Goal: Transaction & Acquisition: Download file/media

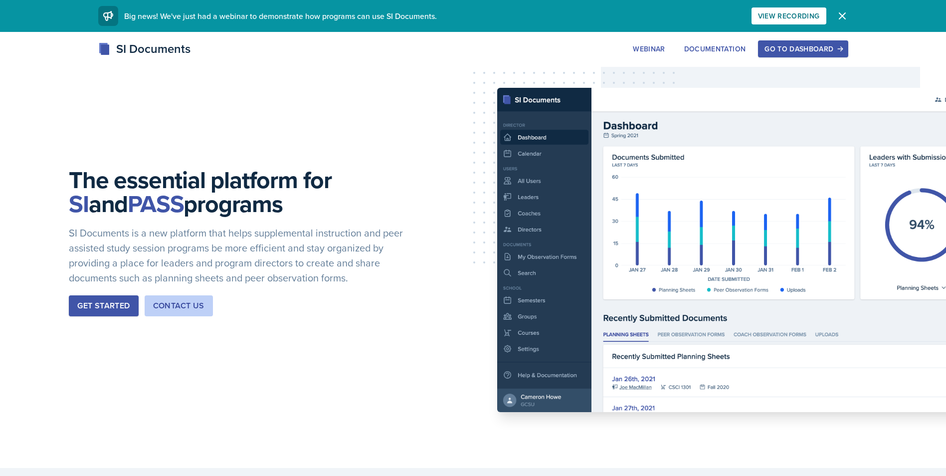
click at [779, 45] on div "Go to Dashboard" at bounding box center [802, 49] width 77 height 8
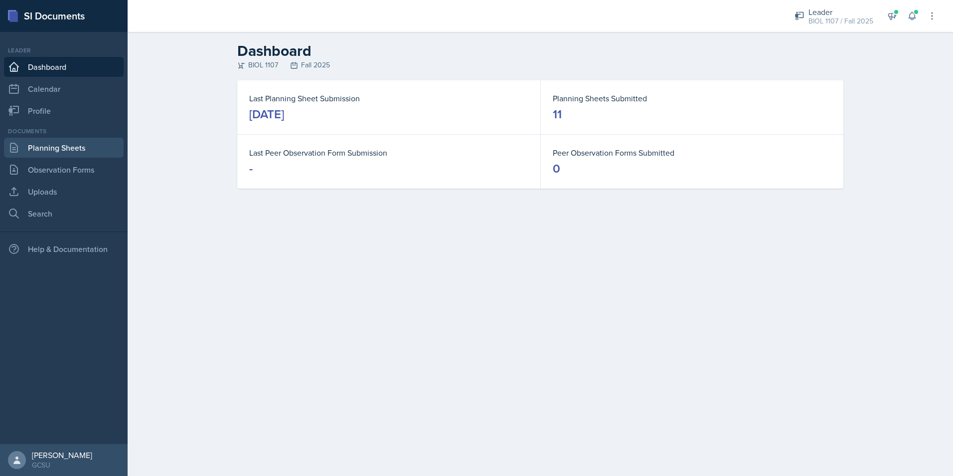
click at [71, 149] on link "Planning Sheets" at bounding box center [64, 148] width 120 height 20
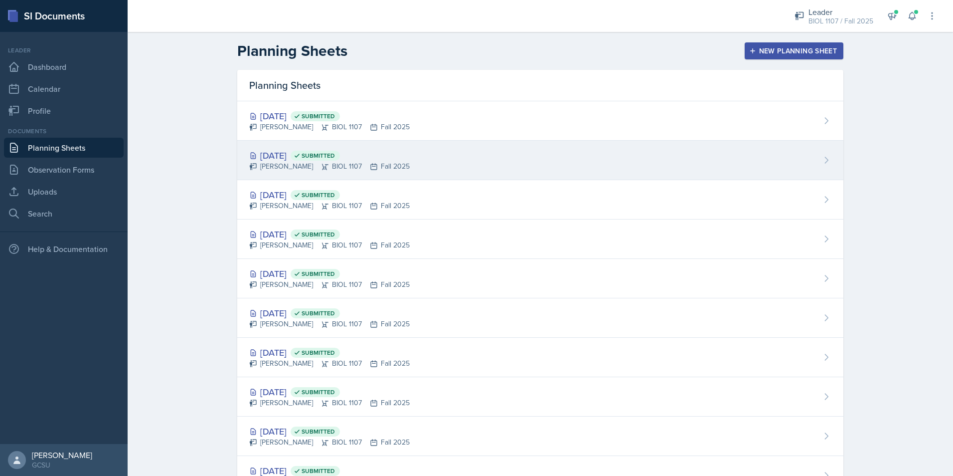
click at [475, 150] on div "[DATE] Submitted [PERSON_NAME] BIOL 1107 Fall 2025" at bounding box center [540, 160] width 606 height 39
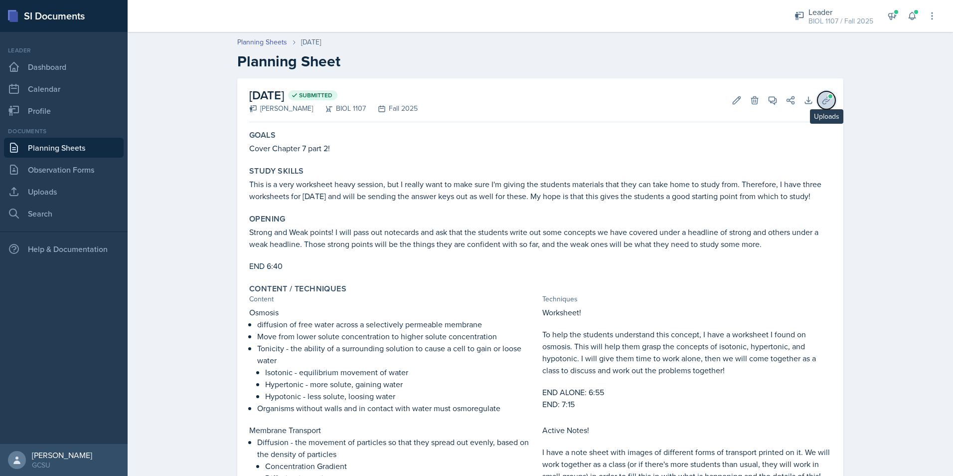
click at [825, 103] on icon at bounding box center [827, 100] width 10 height 10
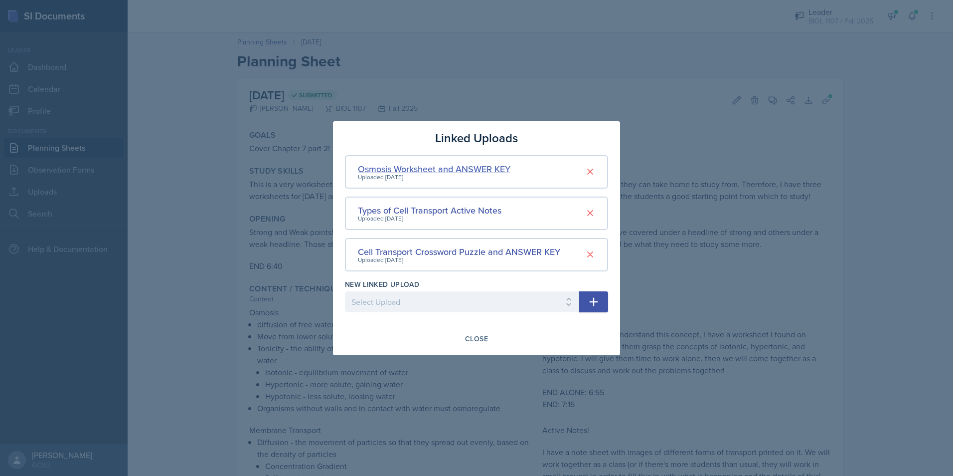
click at [423, 163] on div "Osmosis Worksheet and ANSWER KEY" at bounding box center [434, 168] width 153 height 13
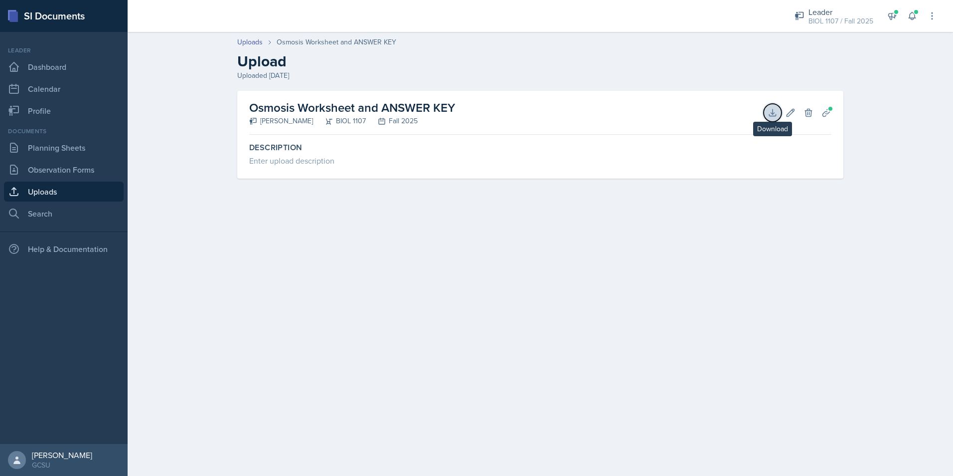
click at [767, 113] on button "Download" at bounding box center [773, 113] width 18 height 18
